Goal: Transaction & Acquisition: Purchase product/service

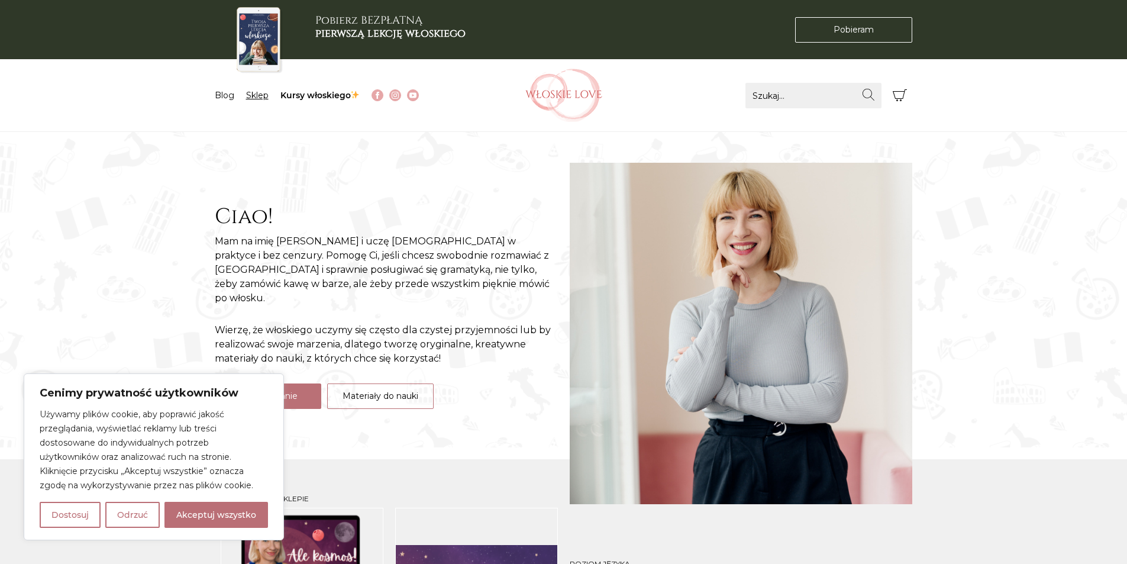
click at [255, 98] on link "Sklep" at bounding box center [257, 95] width 22 height 11
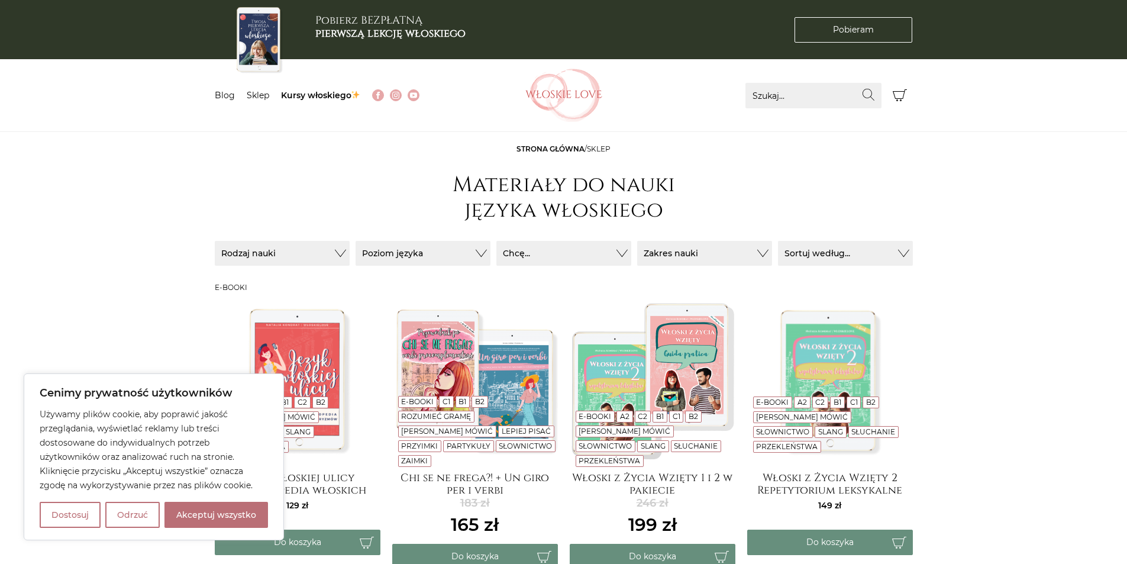
scroll to position [237, 0]
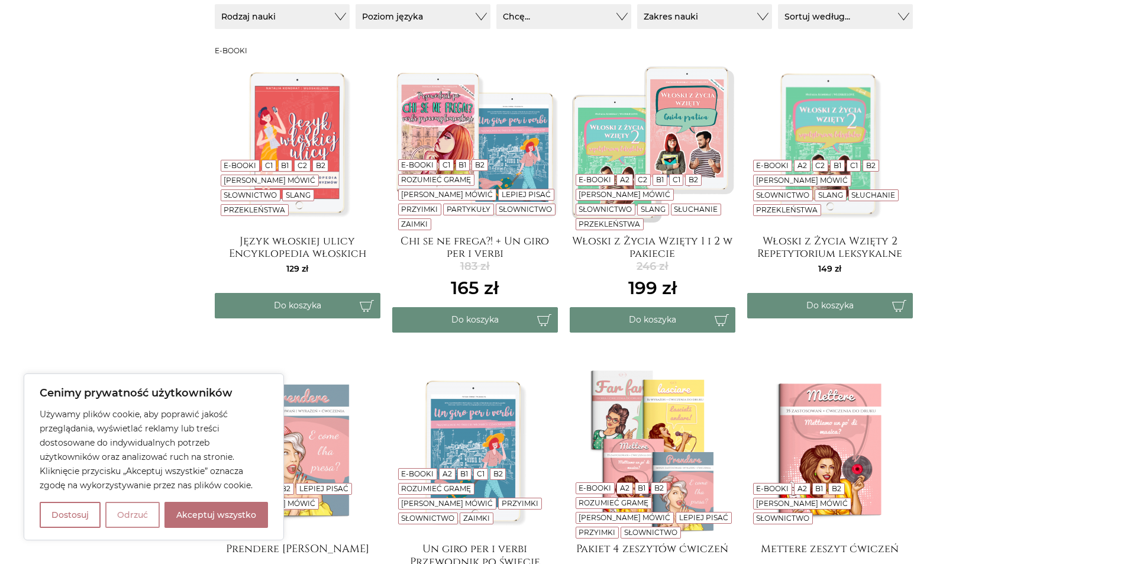
click at [141, 509] on button "Odrzuć" at bounding box center [132, 515] width 54 height 26
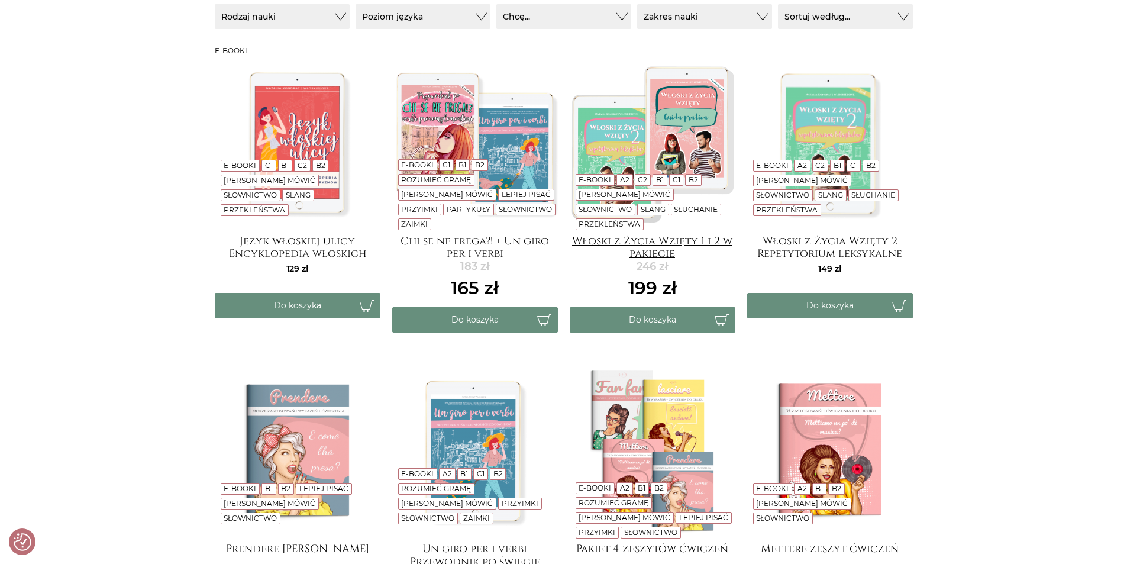
click at [649, 251] on h4 "Włoski z Życia Wzięty 1 i 2 w pakiecie" at bounding box center [653, 247] width 166 height 24
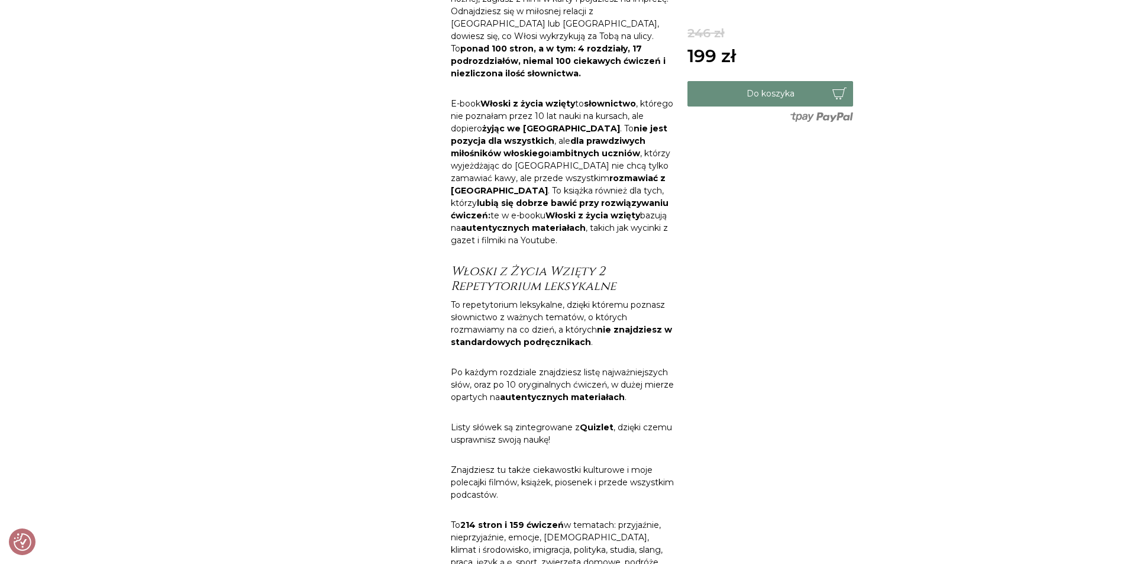
scroll to position [118, 0]
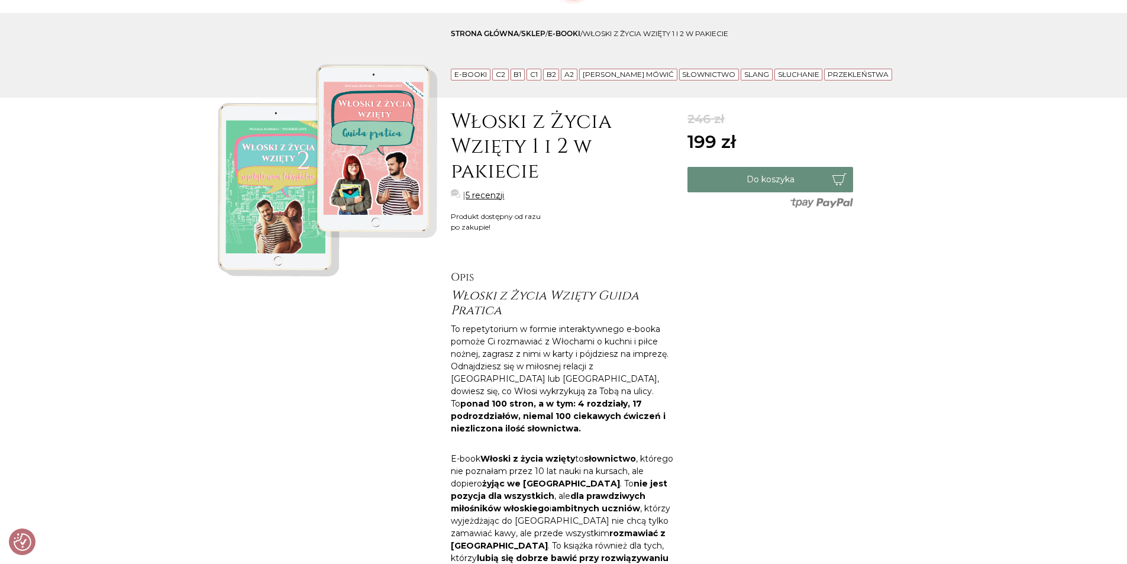
click at [267, 202] on img at bounding box center [327, 168] width 225 height 225
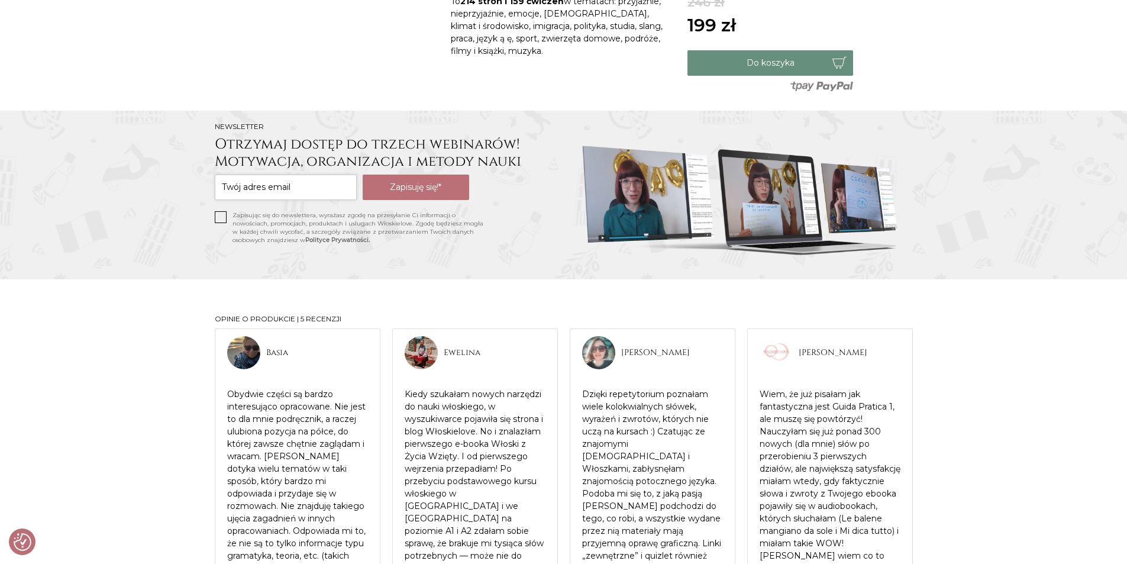
scroll to position [1006, 0]
